Goal: Transaction & Acquisition: Purchase product/service

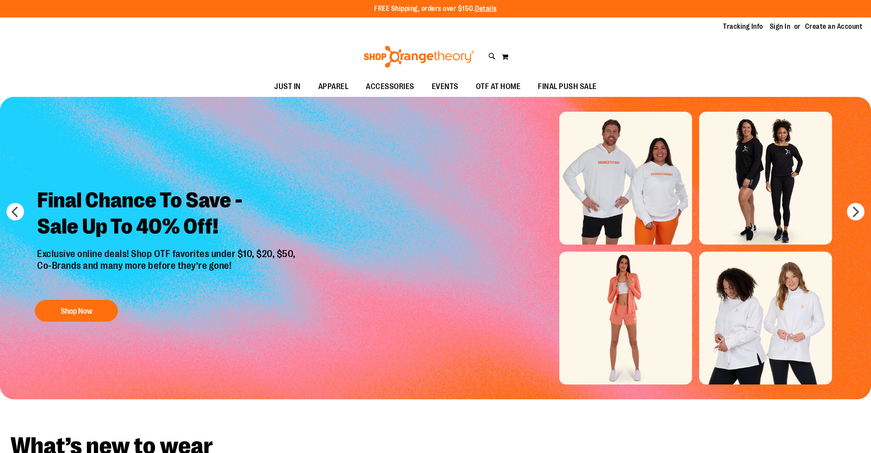
click at [779, 29] on link "Sign In" at bounding box center [780, 27] width 21 height 10
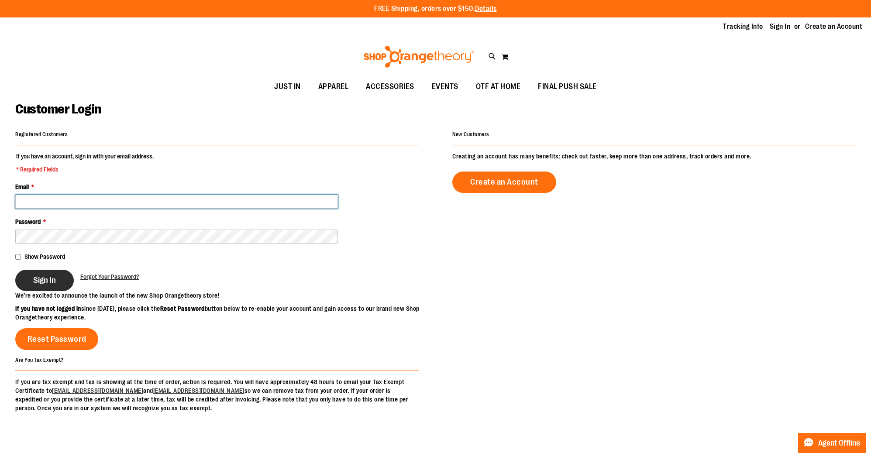
type input "**********"
click at [47, 280] on span "Sign In" at bounding box center [44, 281] width 23 height 10
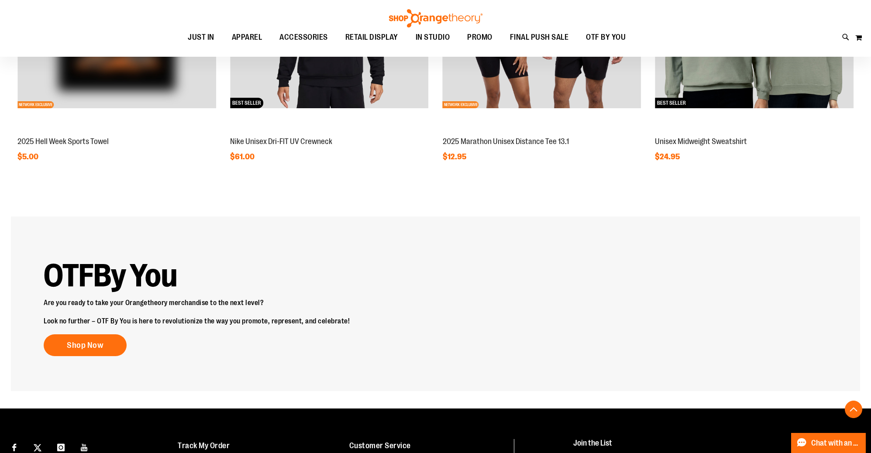
scroll to position [933, 0]
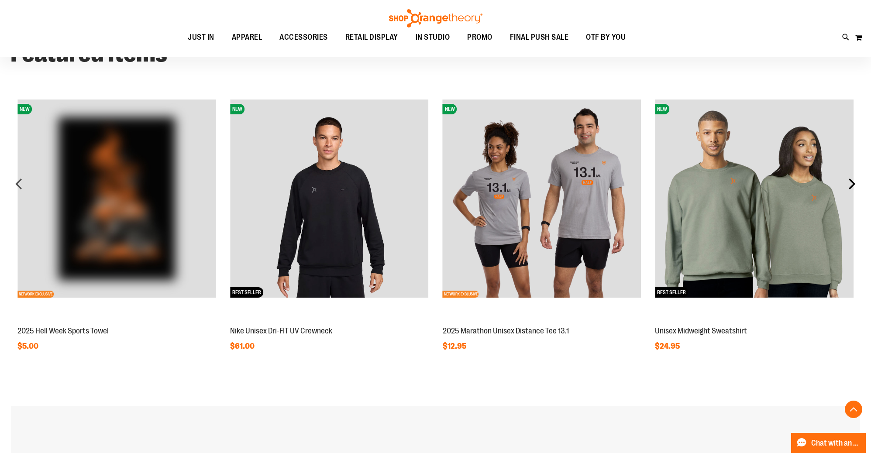
type input "**********"
click at [852, 184] on div "next" at bounding box center [851, 183] width 17 height 17
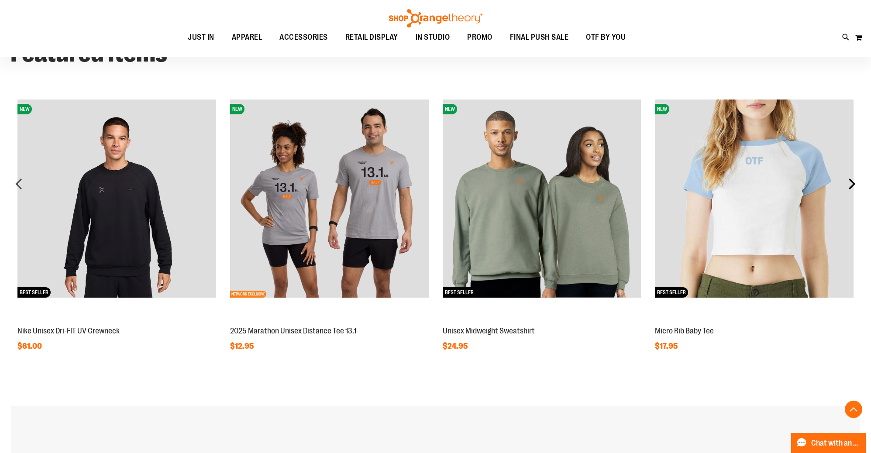
click at [852, 184] on div "next" at bounding box center [851, 183] width 17 height 17
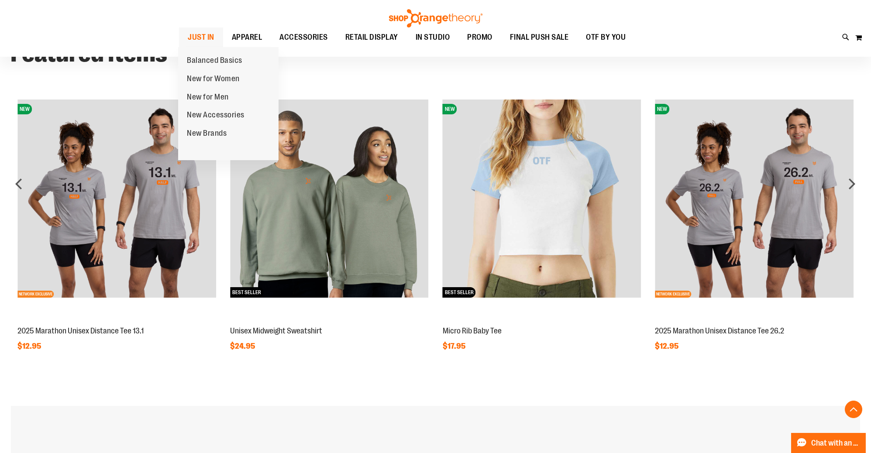
click at [202, 37] on span "JUST IN" at bounding box center [201, 38] width 27 height 20
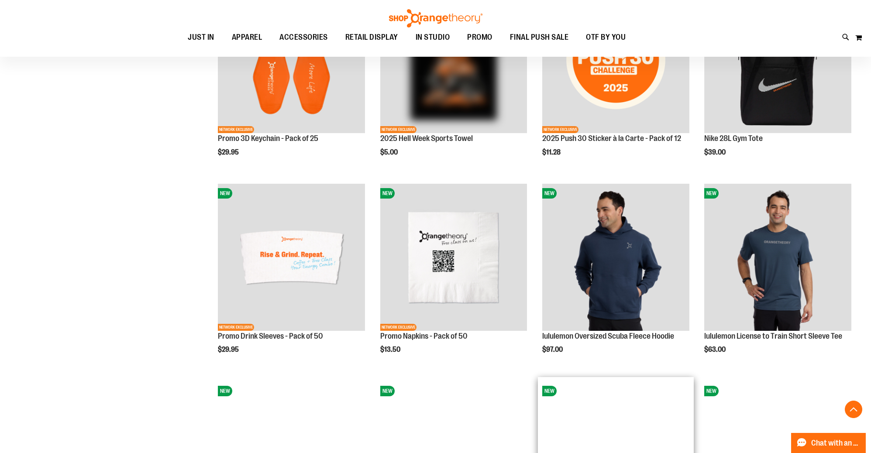
scroll to position [1379, 0]
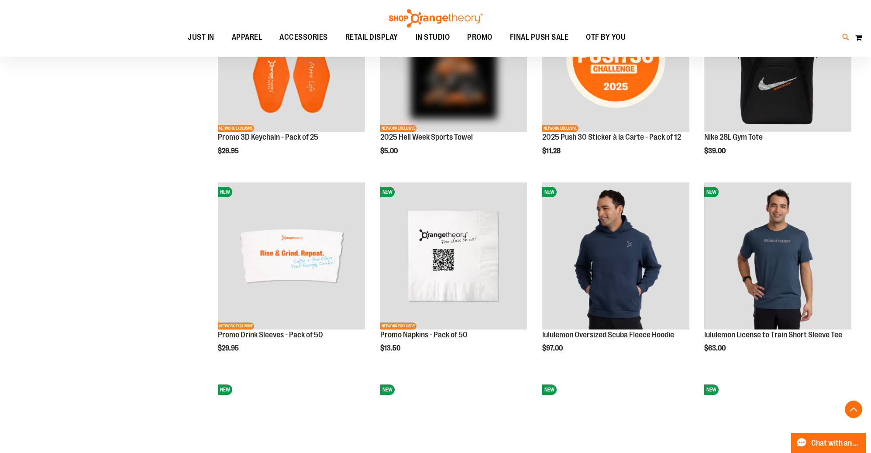
type input "**********"
click at [846, 38] on icon at bounding box center [846, 37] width 7 height 10
type input "*"
type input "********"
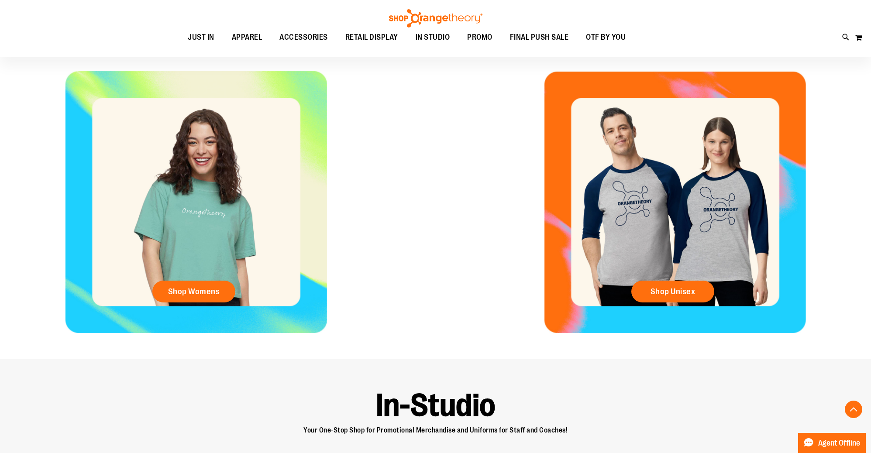
scroll to position [402, 0]
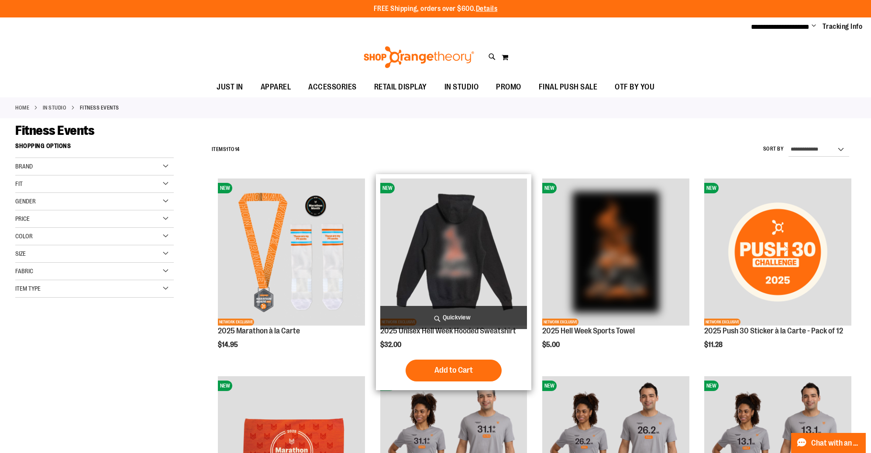
type input "**********"
click at [457, 252] on img "product" at bounding box center [453, 252] width 147 height 147
click at [456, 332] on link "2025 Unisex Hell Week Hooded Sweatshirt" at bounding box center [448, 331] width 136 height 9
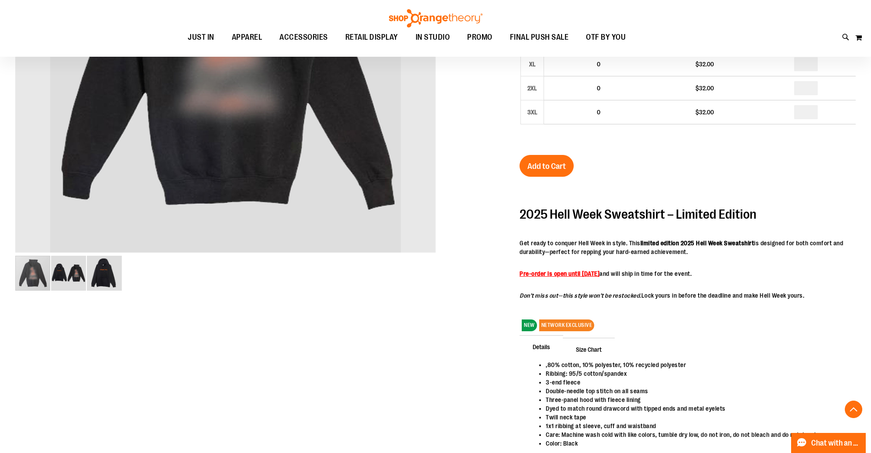
scroll to position [299, 0]
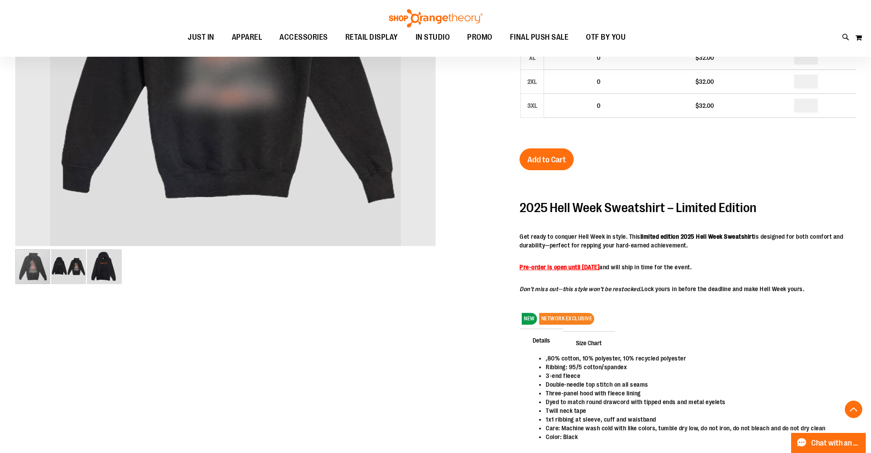
type input "**********"
click at [603, 332] on span "Size Chart" at bounding box center [589, 343] width 52 height 23
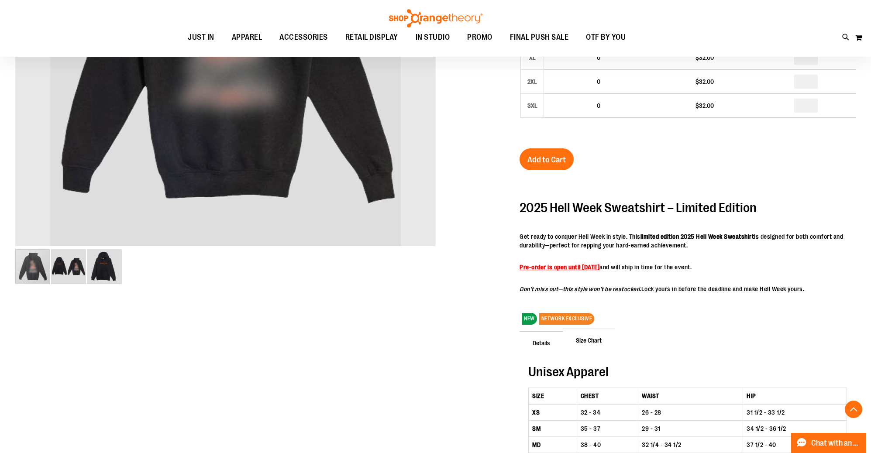
click at [551, 346] on span "Details" at bounding box center [542, 343] width 44 height 23
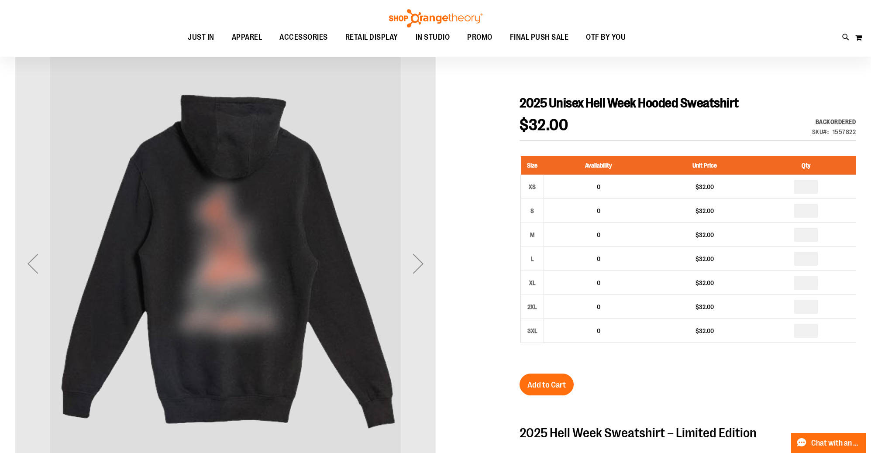
scroll to position [68, 0]
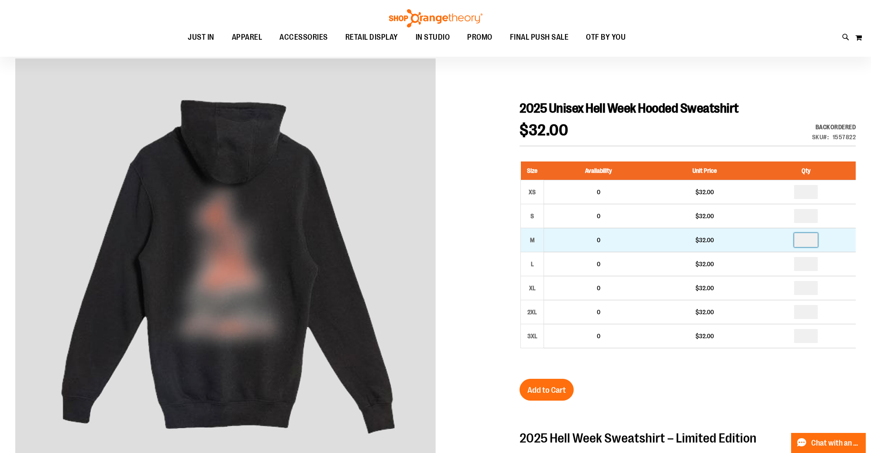
drag, startPoint x: 807, startPoint y: 238, endPoint x: 754, endPoint y: 238, distance: 52.9
click at [760, 238] on td at bounding box center [806, 240] width 100 height 24
type input "*"
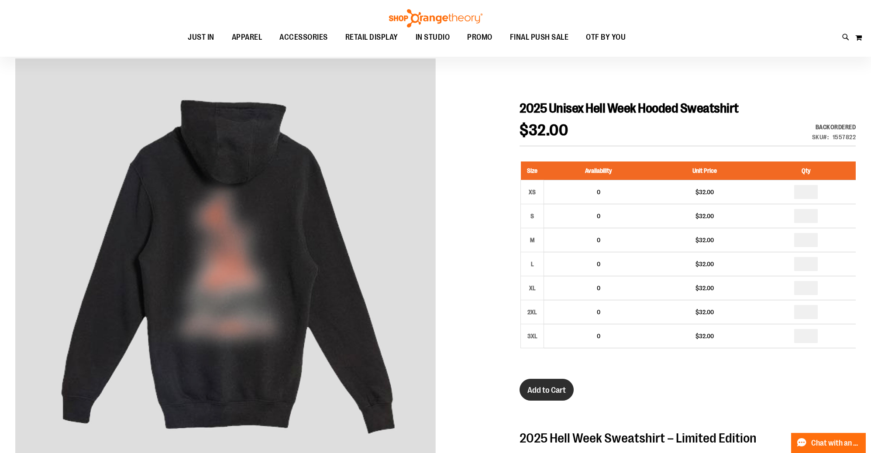
click at [544, 392] on span "Add to Cart" at bounding box center [547, 391] width 38 height 10
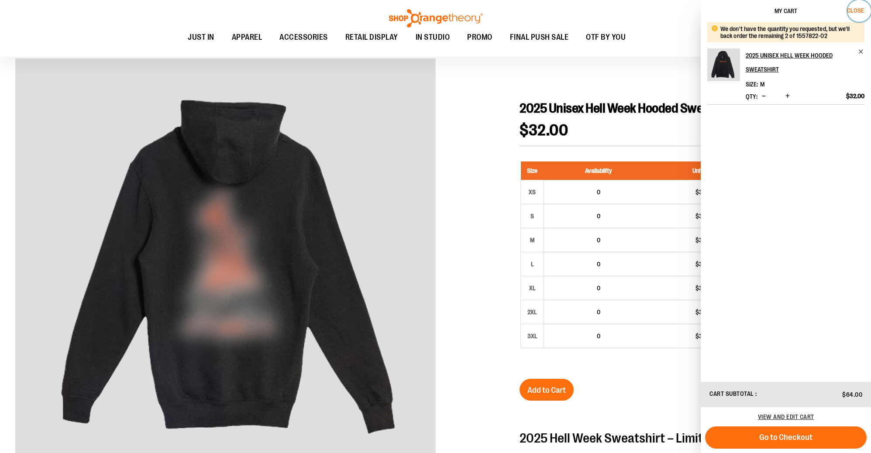
click at [856, 14] on button "Close" at bounding box center [860, 11] width 24 height 22
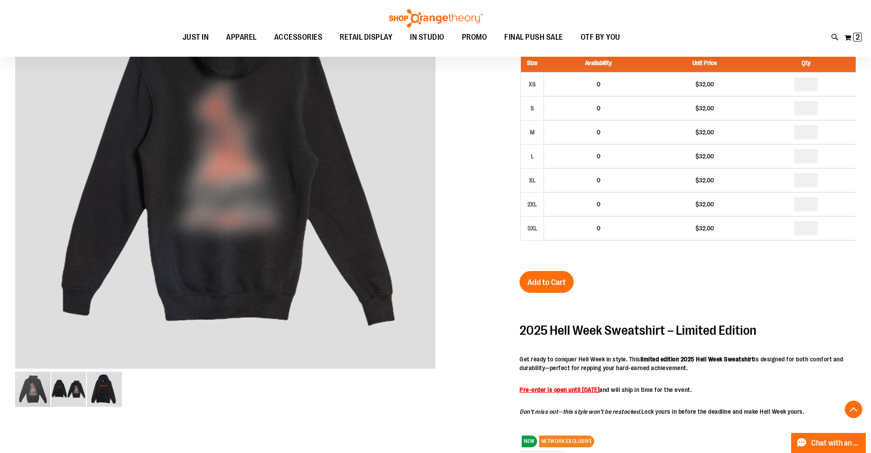
scroll to position [177, 0]
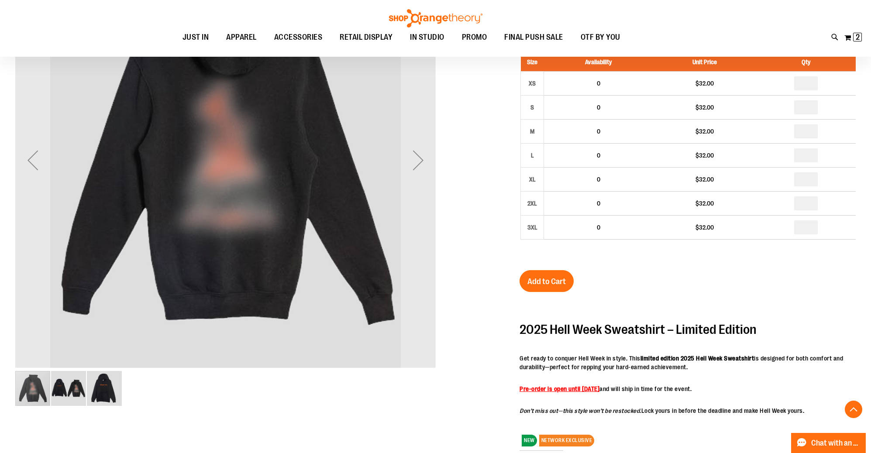
click at [58, 394] on img "image 2 of 3" at bounding box center [68, 388] width 35 height 35
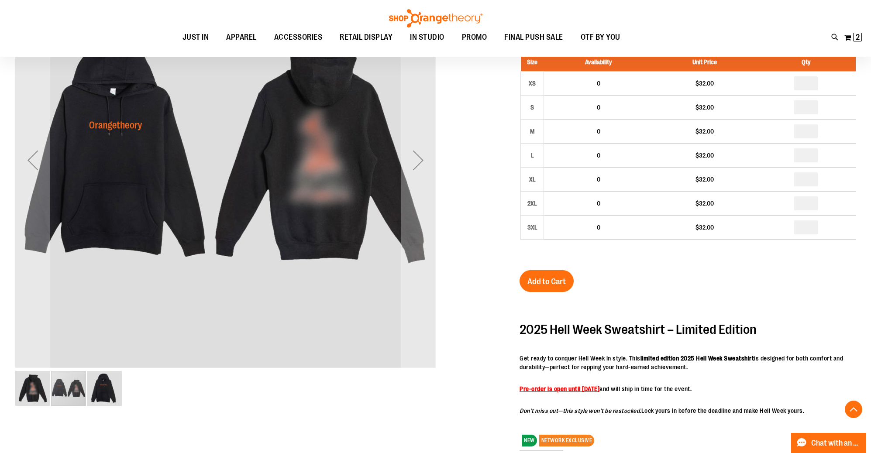
scroll to position [155, 0]
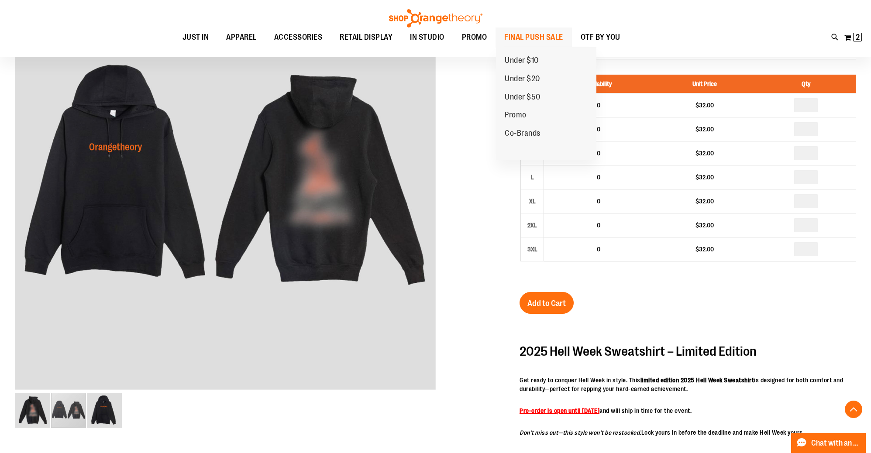
click at [537, 36] on span "FINAL PUSH SALE" at bounding box center [534, 38] width 59 height 20
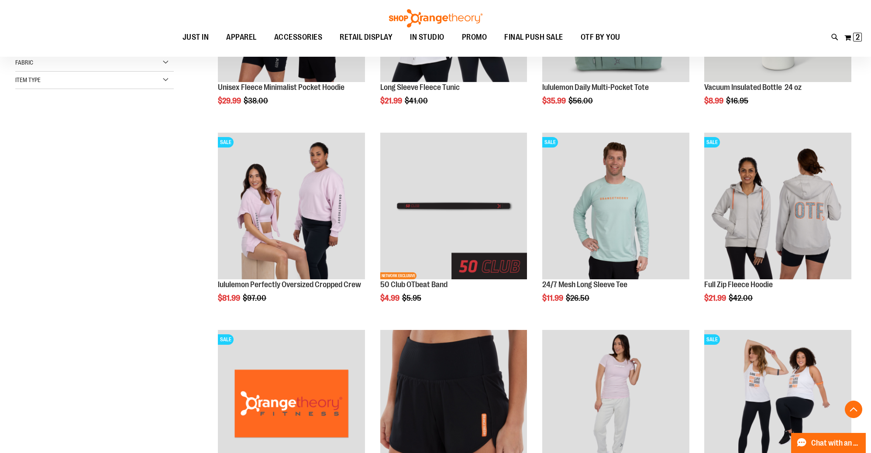
scroll to position [245, 0]
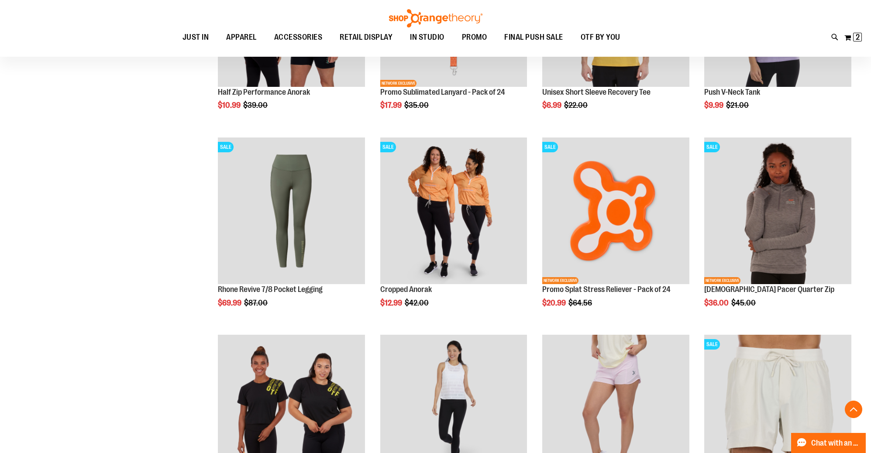
scroll to position [832, 0]
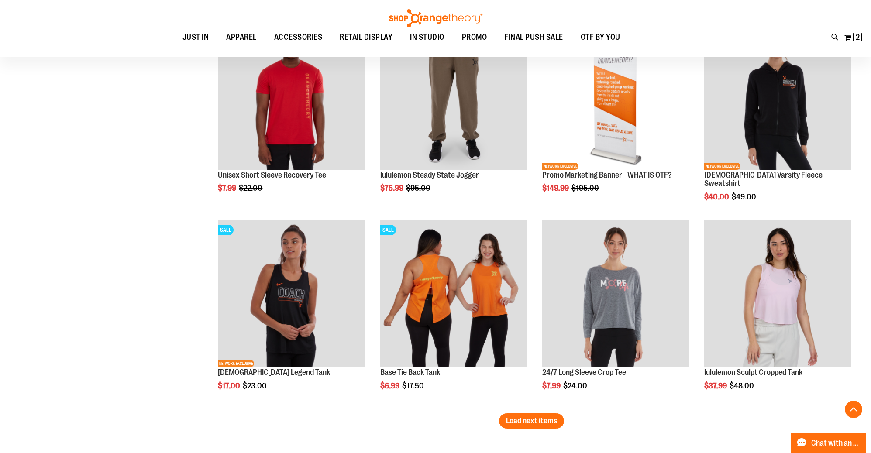
scroll to position [1734, 0]
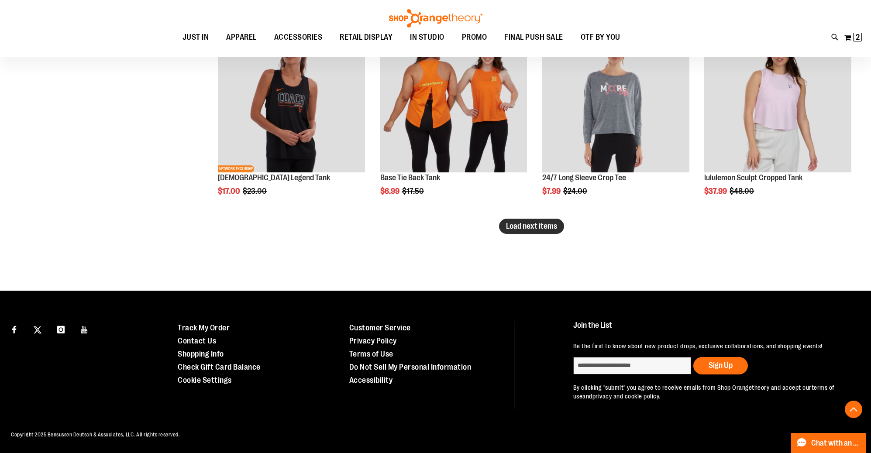
type input "**********"
click at [543, 227] on span "Load next items" at bounding box center [531, 226] width 51 height 9
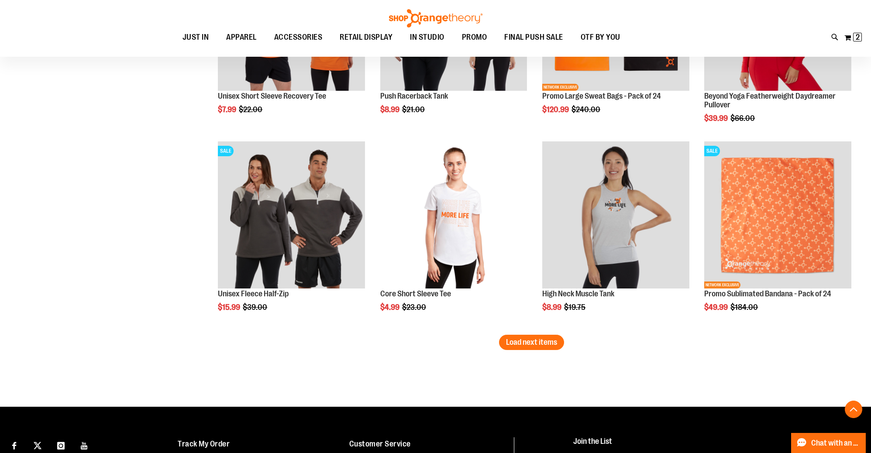
scroll to position [2210, 0]
click at [522, 346] on span "Load next items" at bounding box center [531, 343] width 51 height 9
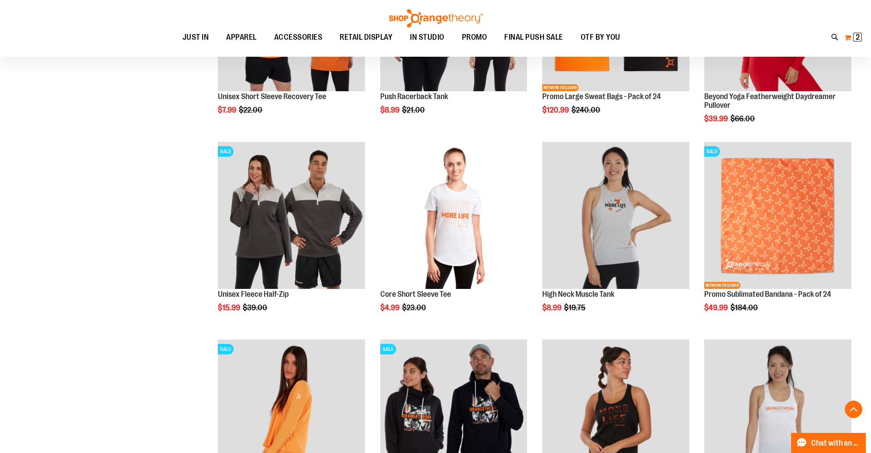
click at [857, 38] on span "2" at bounding box center [858, 37] width 4 height 9
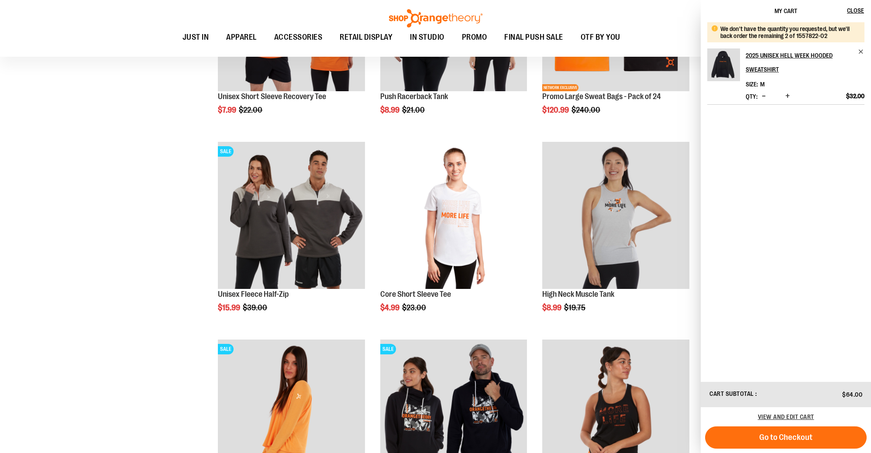
click at [728, 65] on img "Product" at bounding box center [724, 64] width 33 height 33
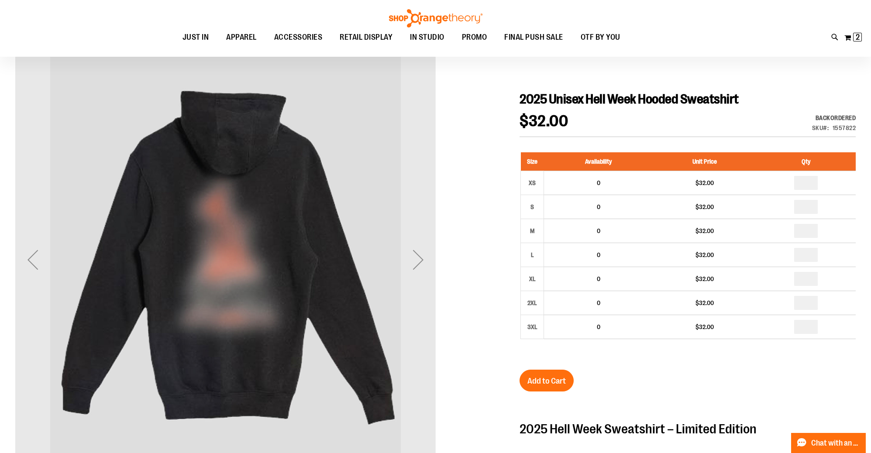
scroll to position [82, 0]
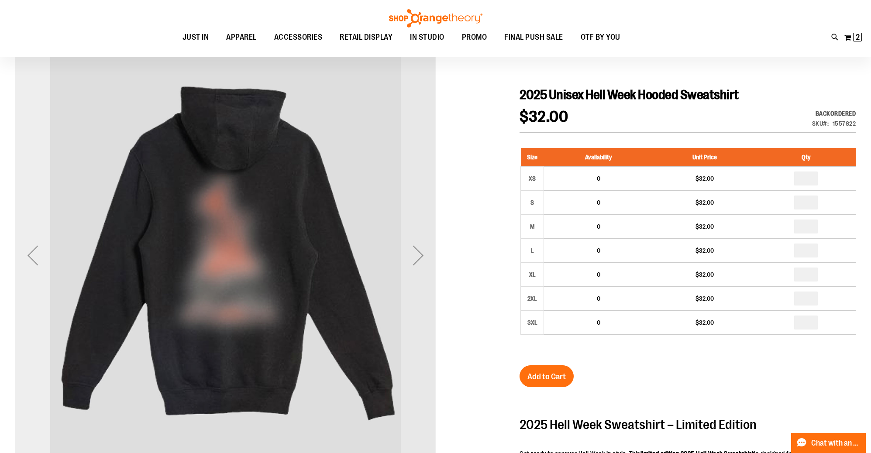
type input "**********"
click at [29, 263] on div "Previous" at bounding box center [32, 255] width 35 height 35
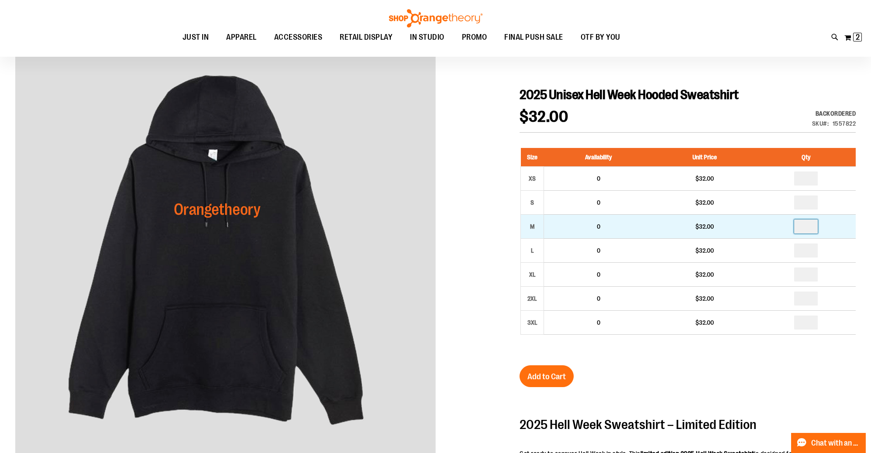
drag, startPoint x: 810, startPoint y: 228, endPoint x: 741, endPoint y: 228, distance: 69.0
click at [750, 228] on tr "M 0 $32.00" at bounding box center [688, 227] width 335 height 24
type input "*"
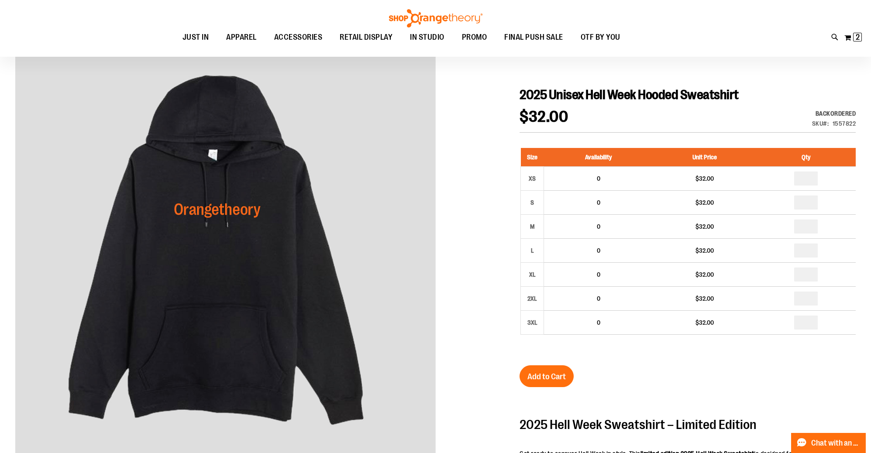
click at [703, 348] on div "Size Availability Unit Price Qty XS 0 $32.00 * S 0" at bounding box center [688, 248] width 336 height 218
click at [559, 373] on span "Add to Cart" at bounding box center [547, 377] width 38 height 10
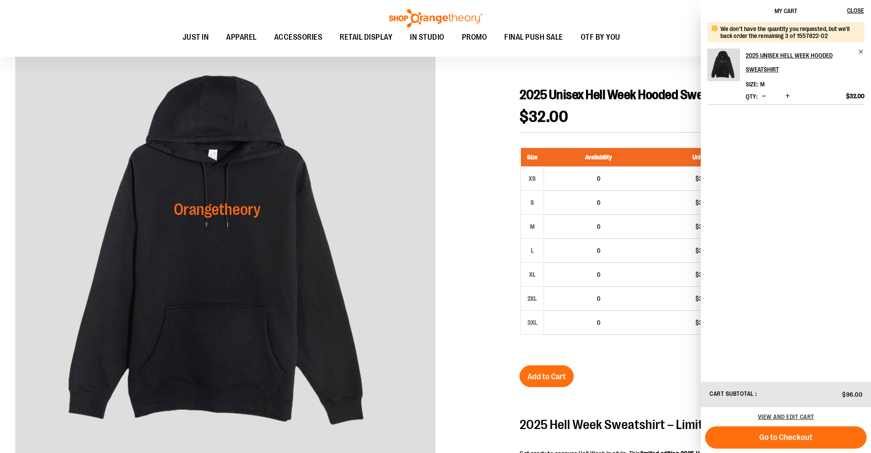
click at [490, 120] on div at bounding box center [435, 369] width 841 height 649
